Goal: Task Accomplishment & Management: Manage account settings

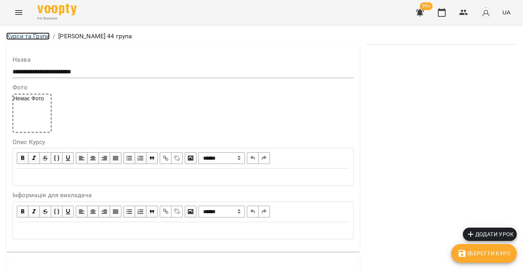
click at [29, 37] on link "Курси та Групи" at bounding box center [27, 35] width 43 height 7
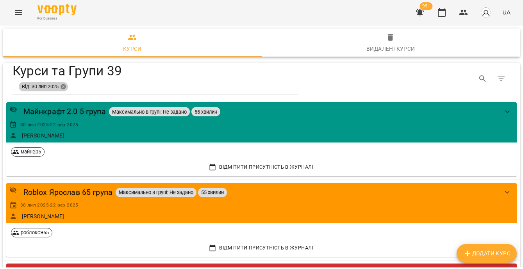
click at [64, 85] on icon "Table Toolbar" at bounding box center [63, 86] width 5 height 5
click at [502, 77] on button "Table Toolbar" at bounding box center [500, 78] width 19 height 19
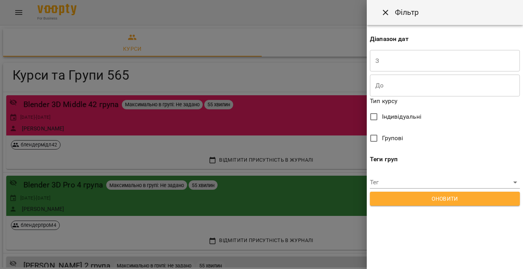
click at [390, 66] on input "text" at bounding box center [445, 61] width 150 height 22
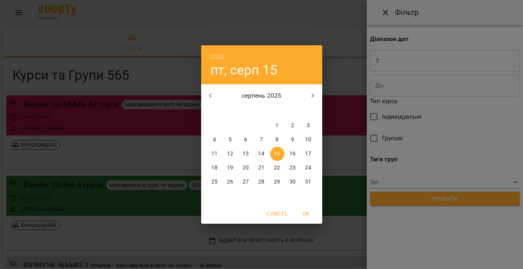
click at [280, 153] on span "15" at bounding box center [277, 154] width 14 height 8
click at [302, 213] on span "OK" at bounding box center [306, 213] width 19 height 9
type input "**********"
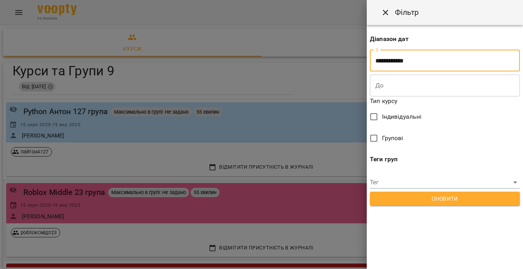
click at [433, 200] on span "Оновити" at bounding box center [444, 198] width 137 height 9
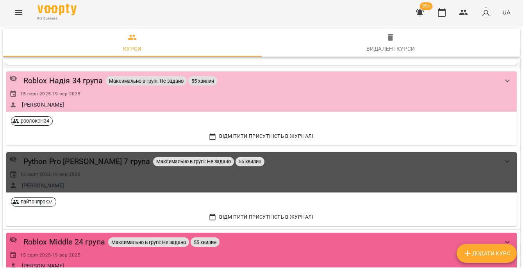
scroll to position [490, 0]
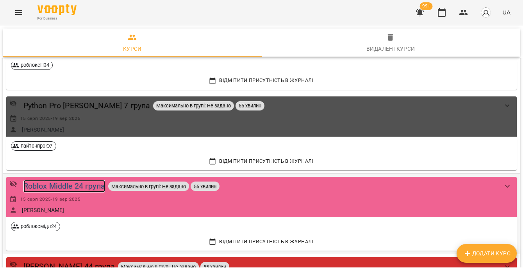
click at [72, 185] on div "Roblox Middle 24 група" at bounding box center [64, 186] width 82 height 12
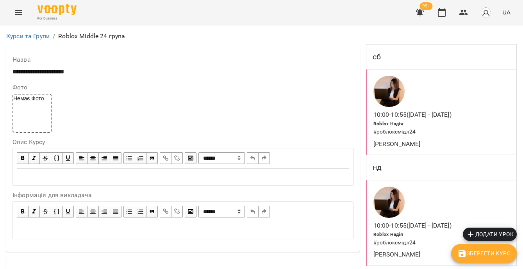
scroll to position [549, 0]
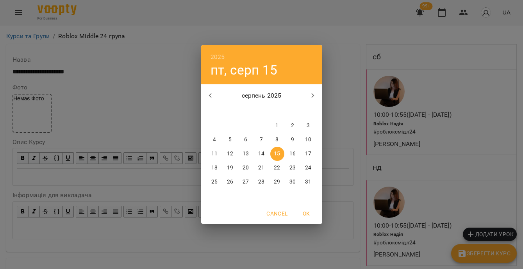
drag, startPoint x: 294, startPoint y: 155, endPoint x: 233, endPoint y: 152, distance: 61.4
click at [294, 155] on p "16" at bounding box center [292, 154] width 6 height 8
type input "**********"
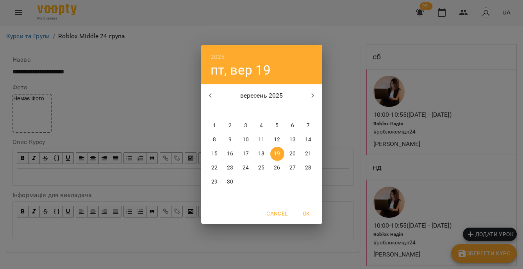
click at [313, 96] on icon "button" at bounding box center [312, 95] width 9 height 9
click at [313, 127] on span "5" at bounding box center [308, 126] width 14 height 8
type input "**********"
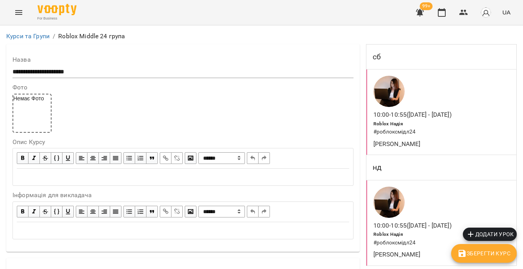
scroll to position [0, 0]
click at [482, 255] on span "Зберегти Курс" at bounding box center [483, 253] width 53 height 9
click at [438, 13] on icon "button" at bounding box center [441, 12] width 9 height 9
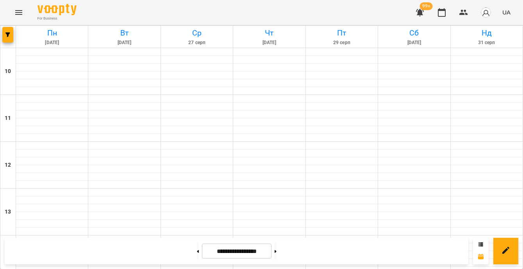
scroll to position [336, 0]
